Goal: Check status: Check status

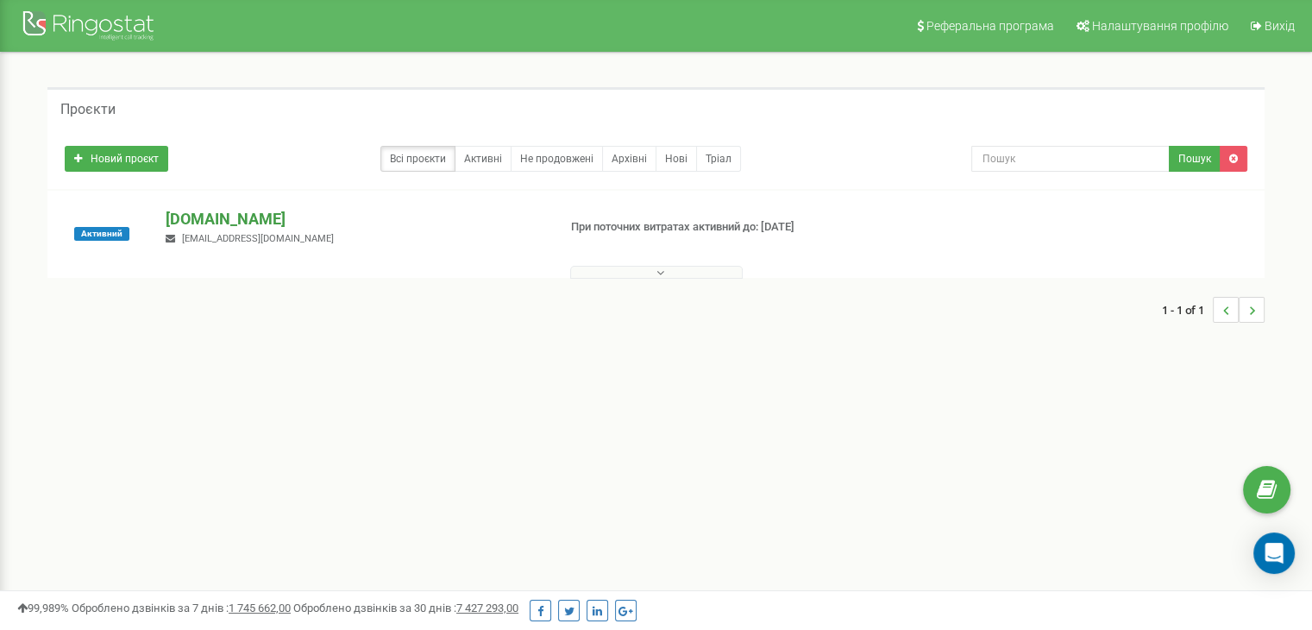
click at [211, 216] on p "[DOMAIN_NAME]" at bounding box center [354, 219] width 377 height 22
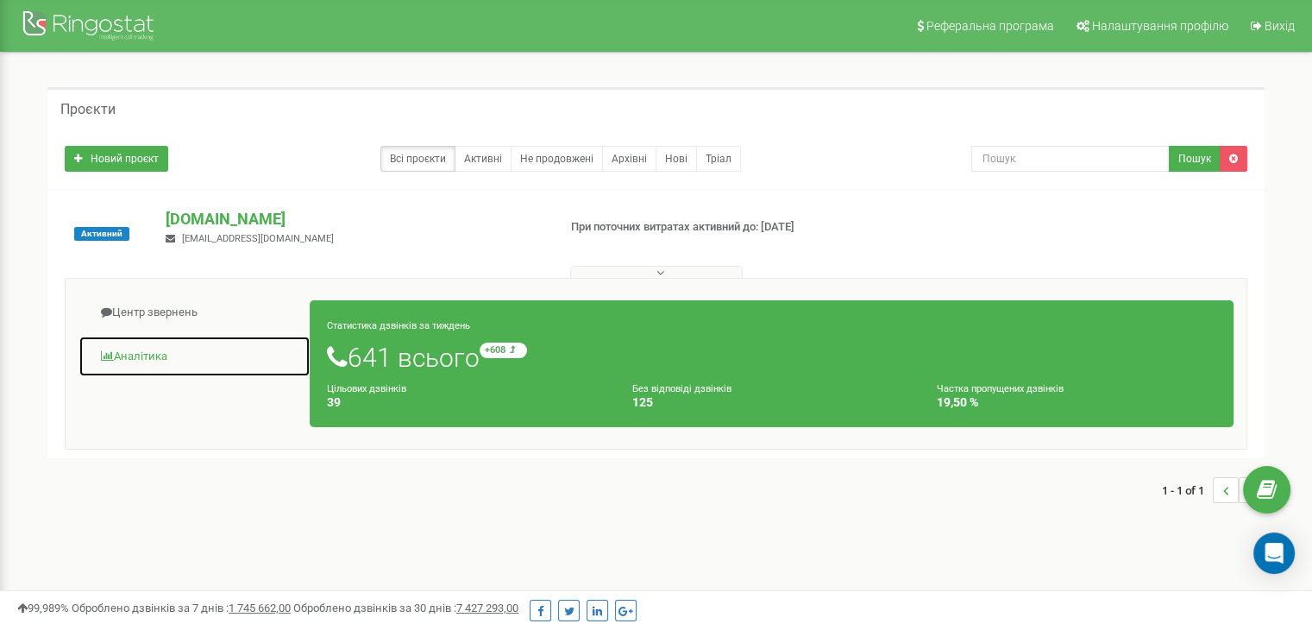
click at [160, 349] on link "Аналiтика" at bounding box center [194, 357] width 232 height 42
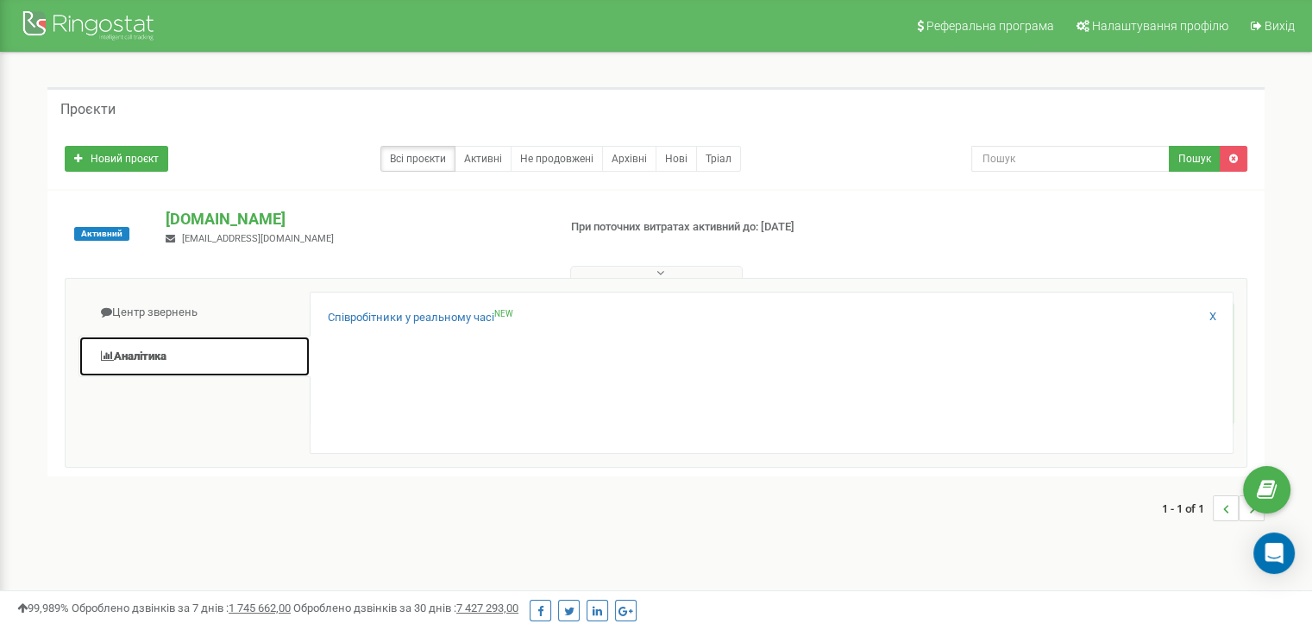
click at [160, 351] on link "Аналiтика" at bounding box center [194, 357] width 232 height 42
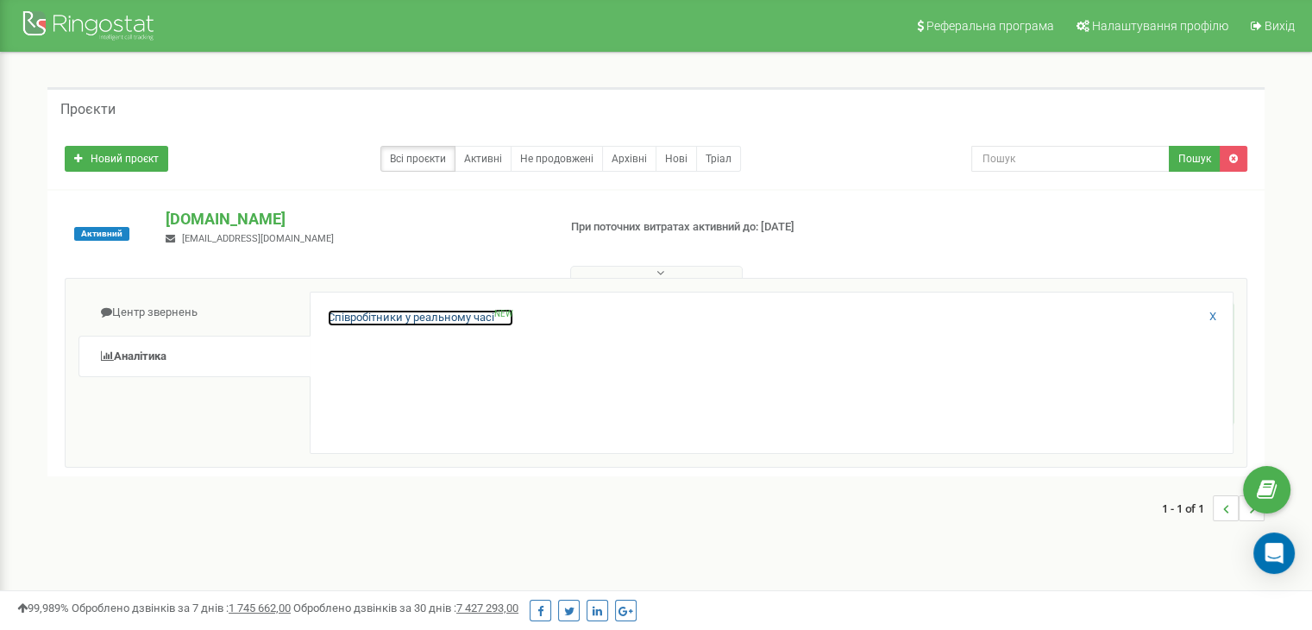
click at [428, 316] on link "Співробітники у реальному часі NEW" at bounding box center [420, 318] width 185 height 16
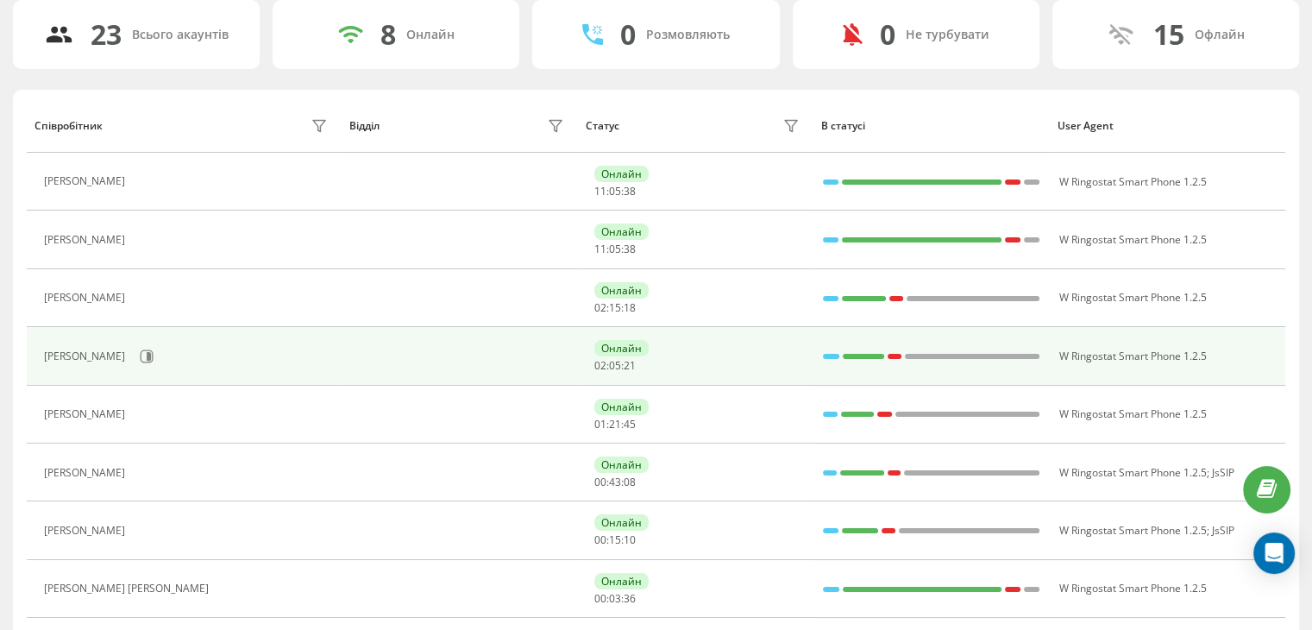
scroll to position [197, 0]
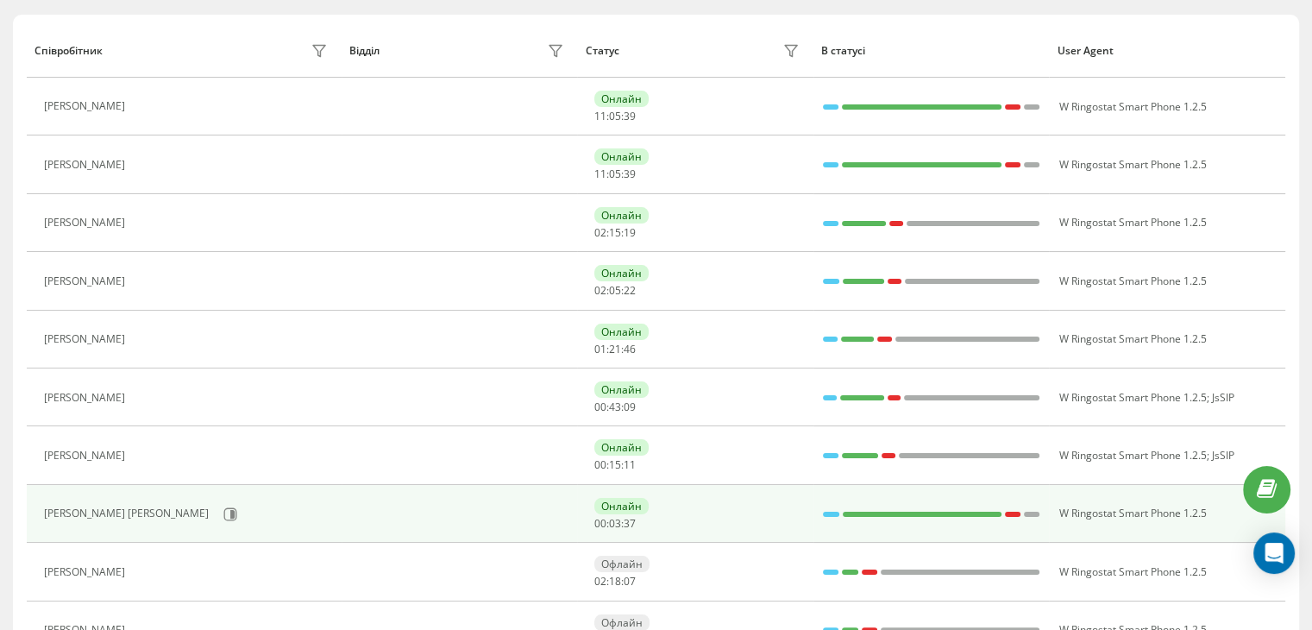
click at [141, 511] on div "[PERSON_NAME] [PERSON_NAME]" at bounding box center [128, 513] width 169 height 12
click at [230, 509] on icon at bounding box center [232, 513] width 4 height 9
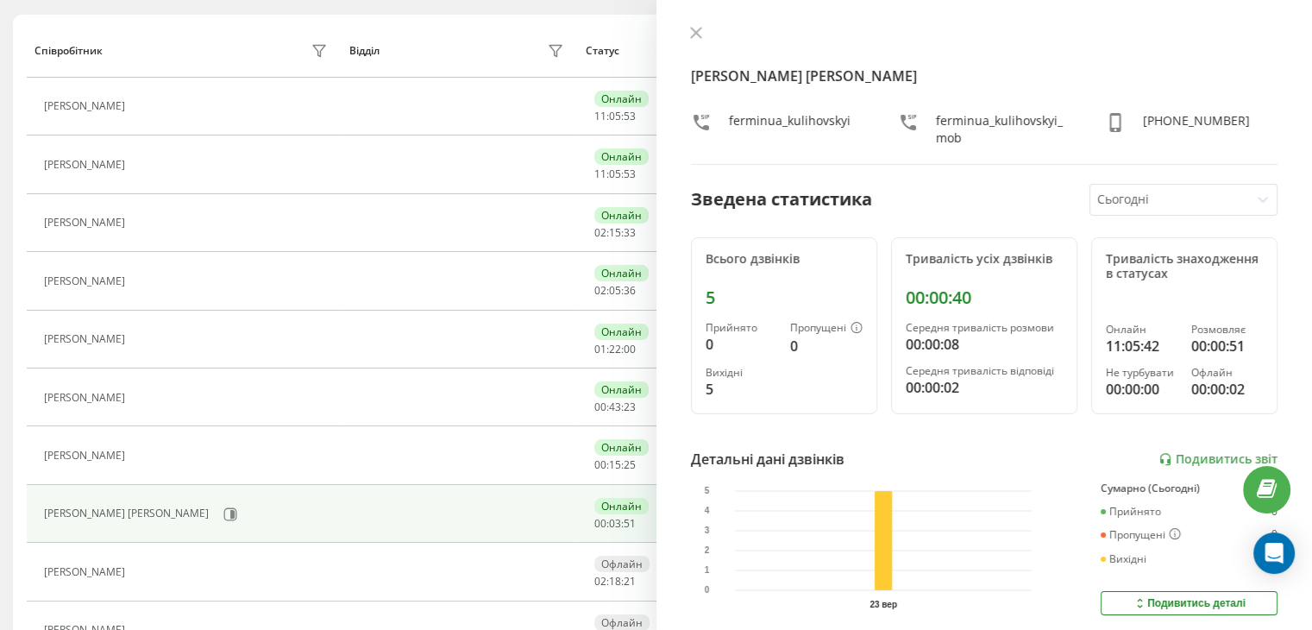
click at [1225, 204] on div at bounding box center [1170, 200] width 146 height 20
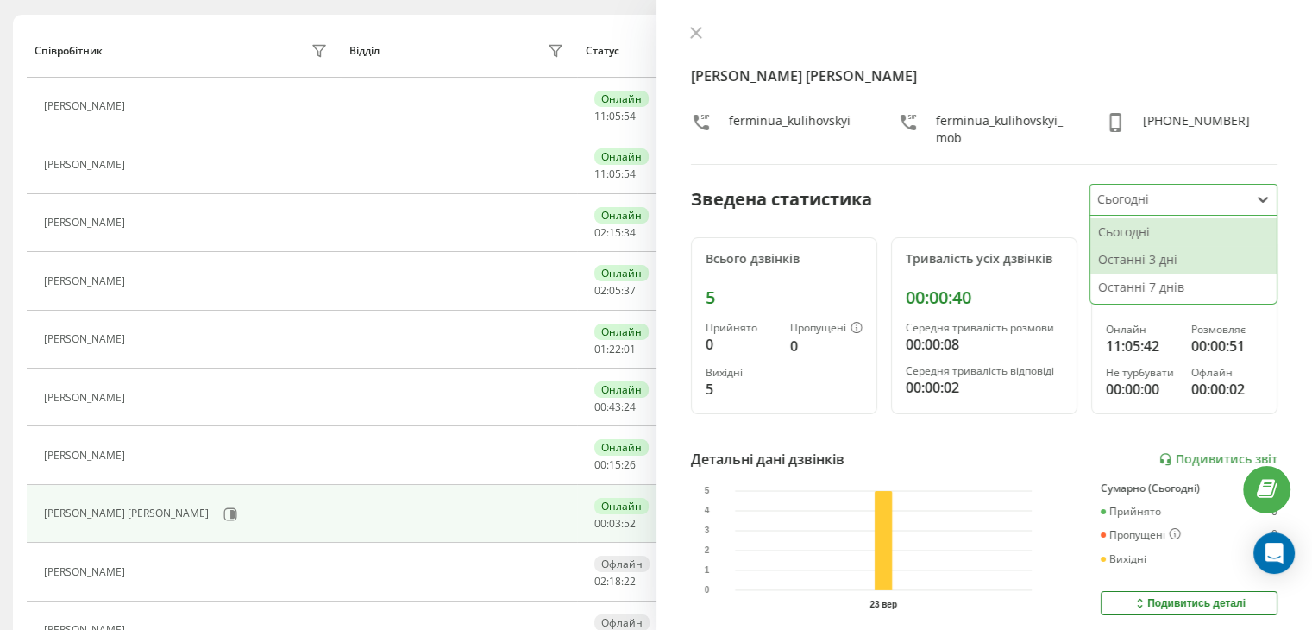
click at [1191, 253] on div "Останні 3 дні" at bounding box center [1183, 260] width 186 height 28
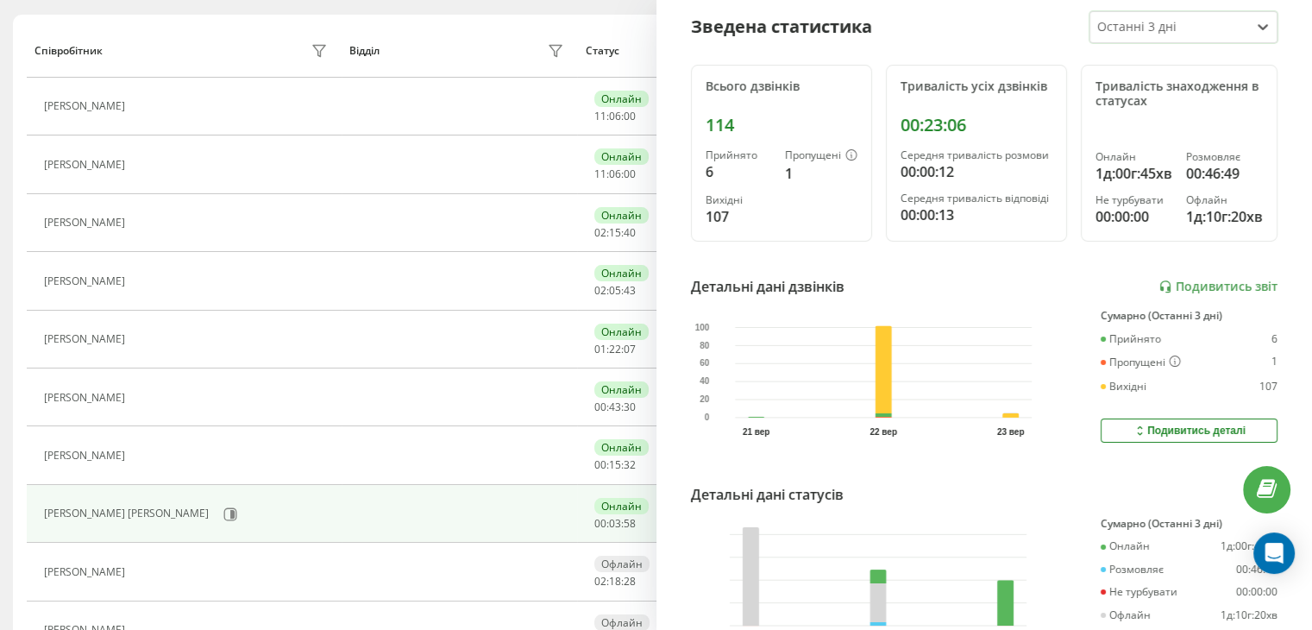
scroll to position [329, 0]
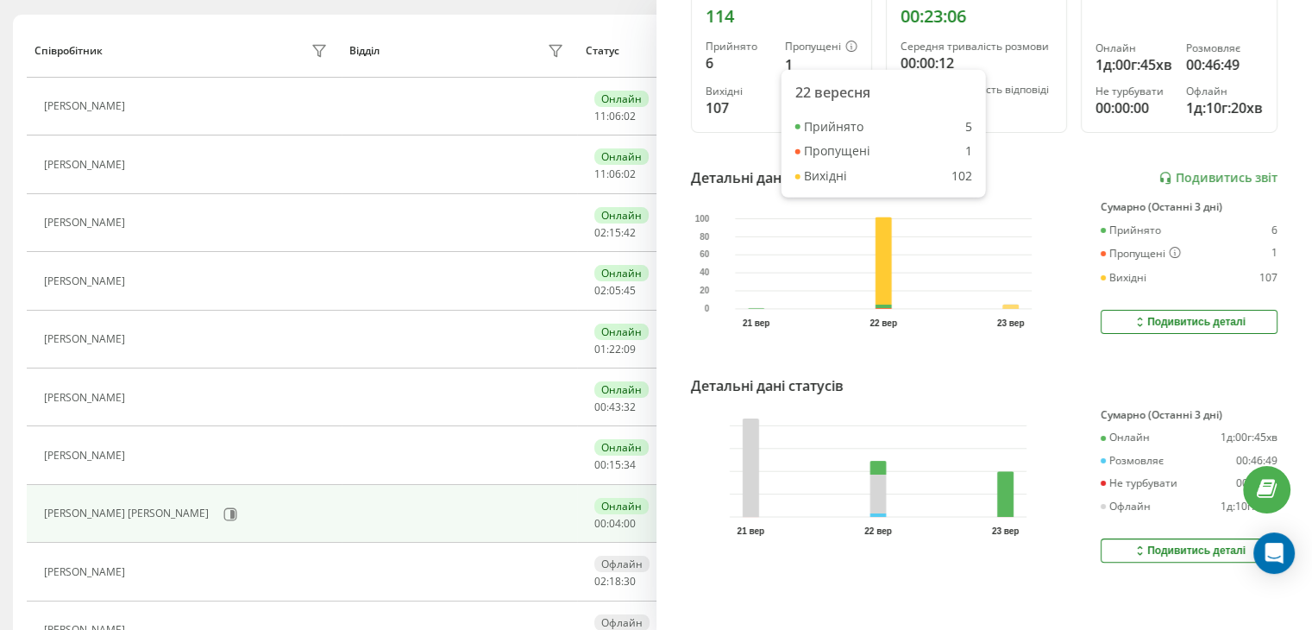
click at [890, 232] on rect at bounding box center [883, 263] width 16 height 92
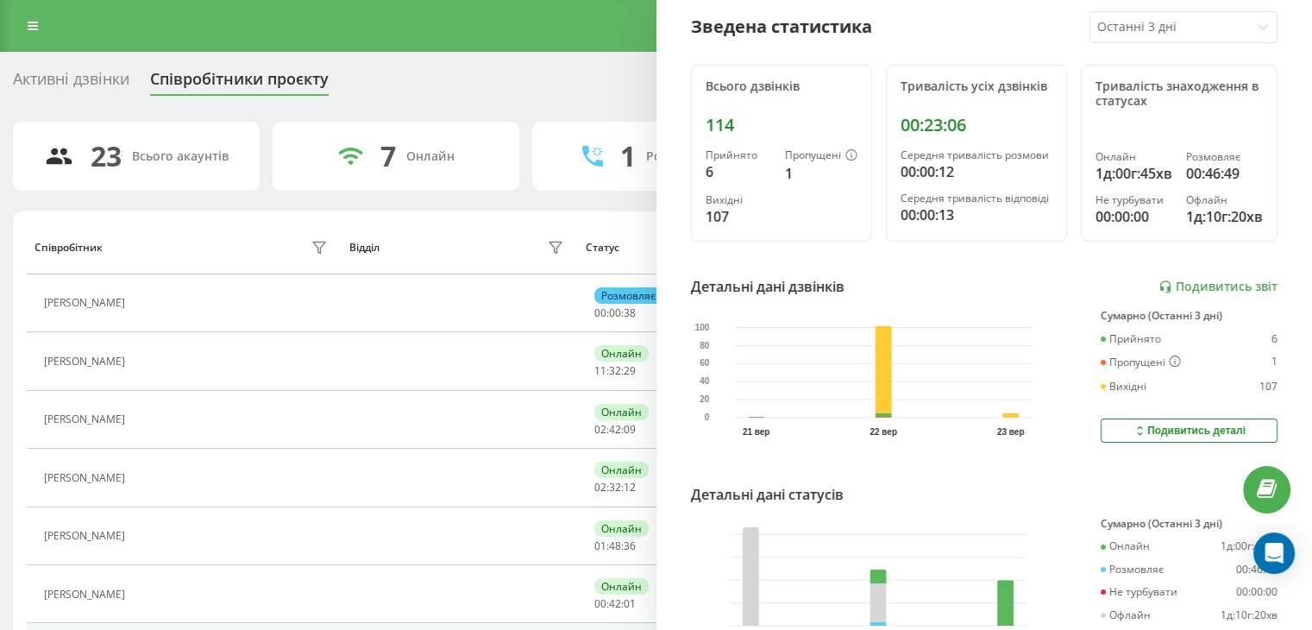
scroll to position [86, 0]
